Goal: Transaction & Acquisition: Purchase product/service

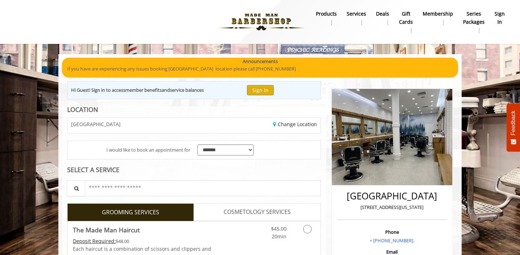
click at [475, 20] on b "Series packages" at bounding box center [474, 18] width 22 height 16
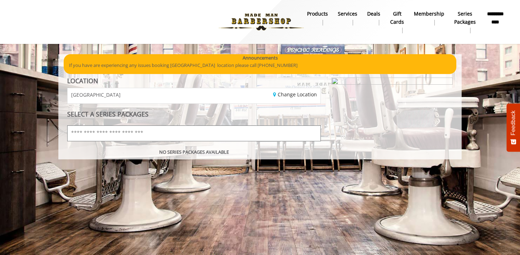
click at [144, 140] on input "text" at bounding box center [194, 133] width 254 height 16
click at [143, 138] on input "text" at bounding box center [194, 133] width 254 height 16
click at [418, 19] on link "Membership" at bounding box center [429, 18] width 40 height 18
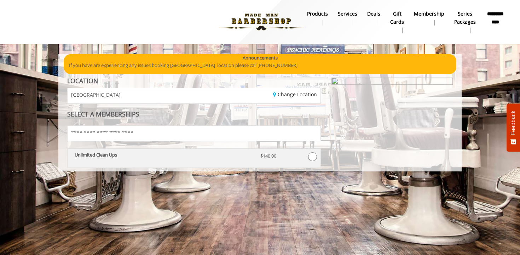
click at [314, 157] on span at bounding box center [312, 156] width 9 height 9
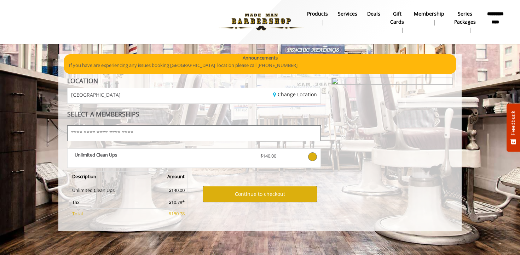
click at [141, 129] on input "text" at bounding box center [194, 133] width 254 height 16
click at [367, 13] on b "Deals" at bounding box center [373, 14] width 13 height 8
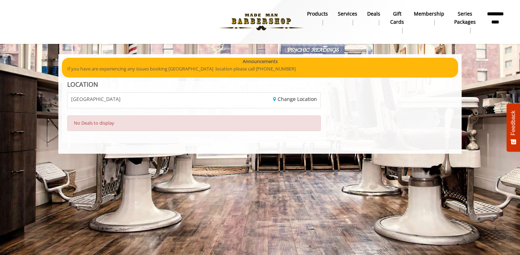
click at [343, 13] on b "Services" at bounding box center [347, 14] width 19 height 8
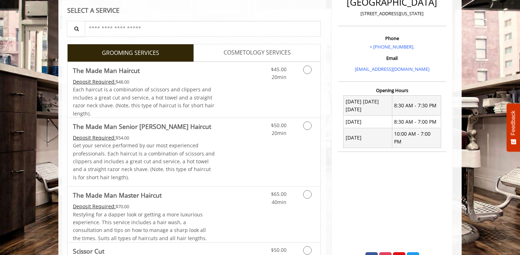
scroll to position [236, 0]
